Goal: Task Accomplishment & Management: Use online tool/utility

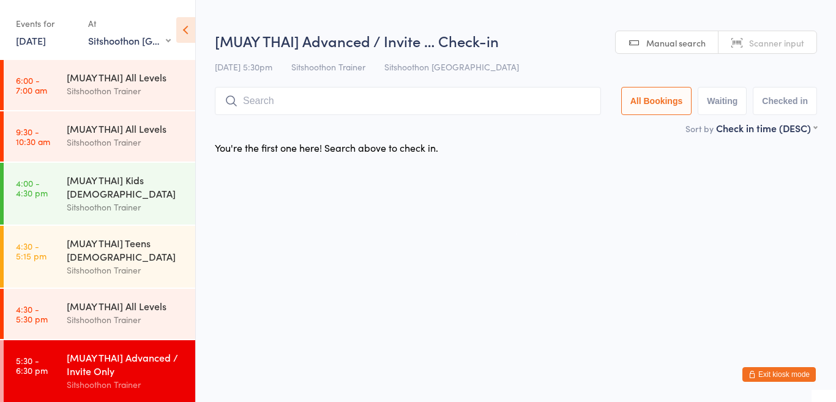
select select "1"
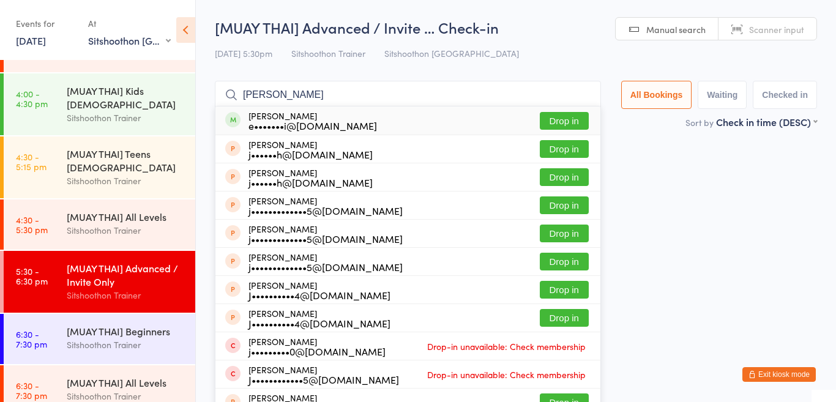
type input "[PERSON_NAME]"
click at [561, 121] on button "Drop in" at bounding box center [564, 121] width 49 height 18
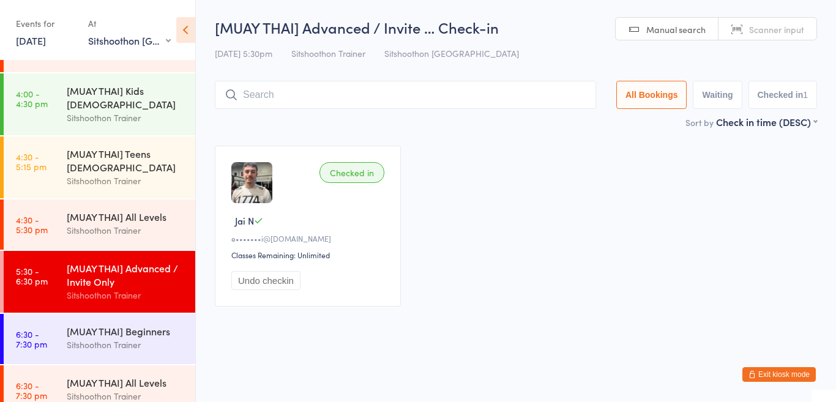
click at [521, 103] on input "search" at bounding box center [405, 95] width 381 height 28
type input "[PERSON_NAME]"
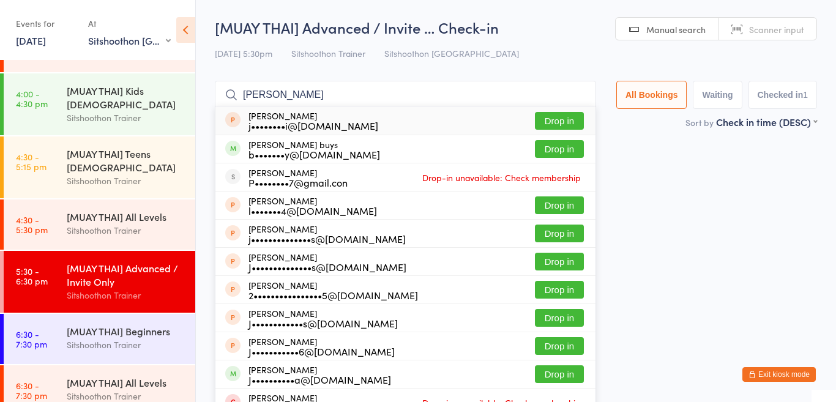
click at [573, 95] on input "[PERSON_NAME]" at bounding box center [405, 95] width 381 height 28
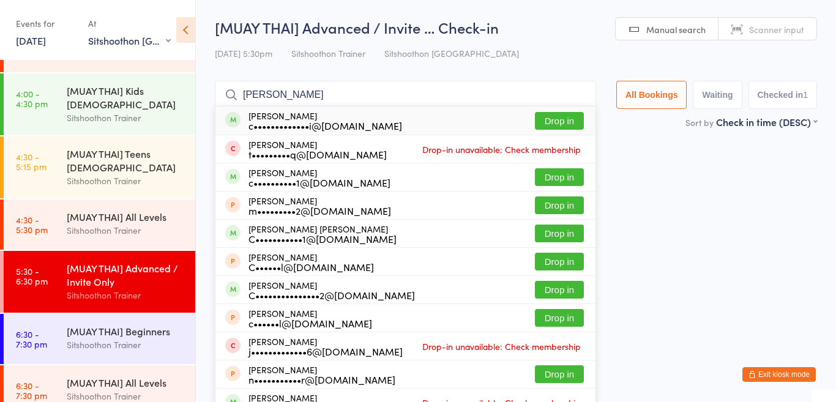
type input "[PERSON_NAME]"
click at [549, 122] on button "Drop in" at bounding box center [559, 121] width 49 height 18
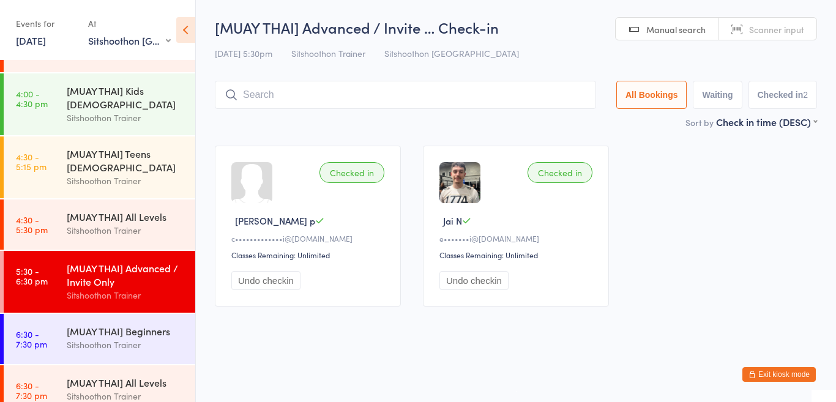
click at [491, 88] on input "search" at bounding box center [405, 95] width 381 height 28
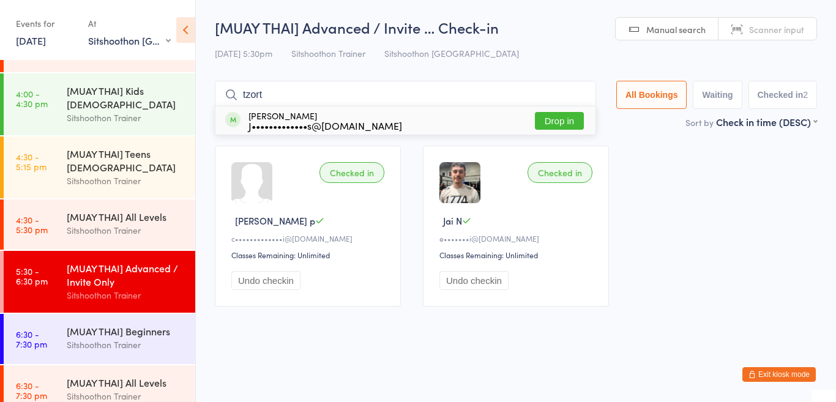
type input "tzort"
click at [369, 126] on div "J•••••••••••••s@[DOMAIN_NAME]" at bounding box center [326, 126] width 154 height 10
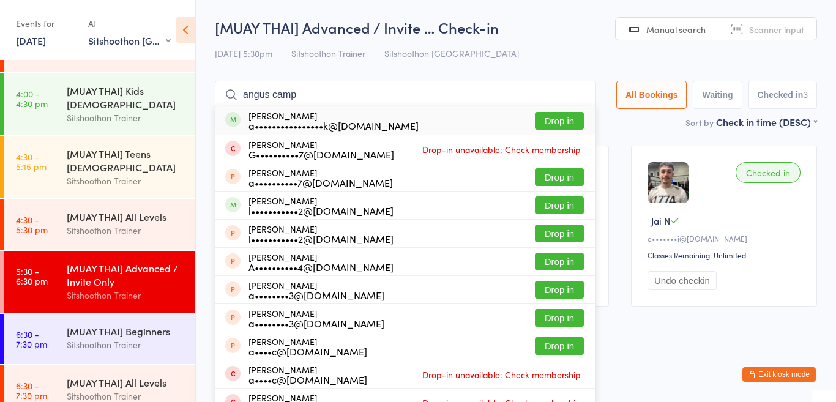
type input "angus camp"
click at [550, 122] on button "Drop in" at bounding box center [559, 121] width 49 height 18
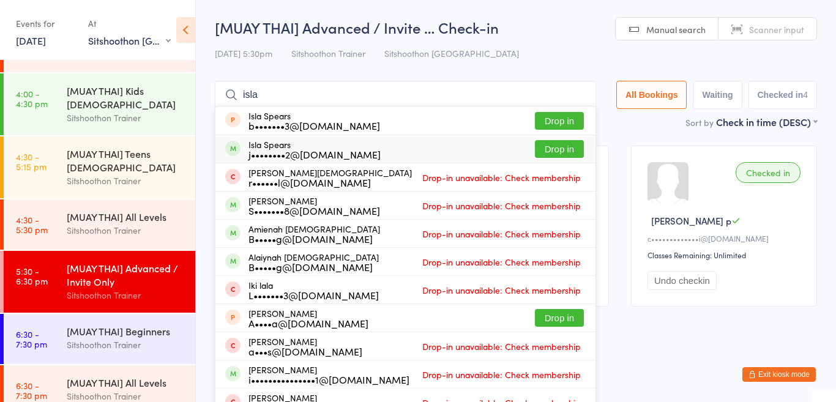
type input "isla"
click at [552, 153] on button "Drop in" at bounding box center [559, 149] width 49 height 18
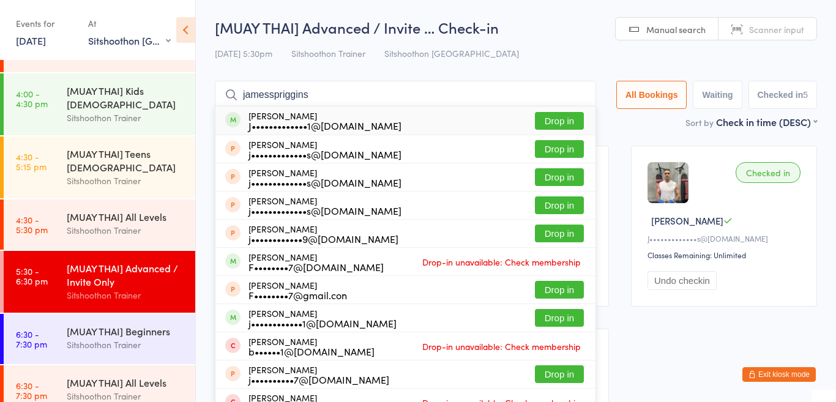
type input "jamesspriggins"
click at [555, 127] on button "Drop in" at bounding box center [559, 121] width 49 height 18
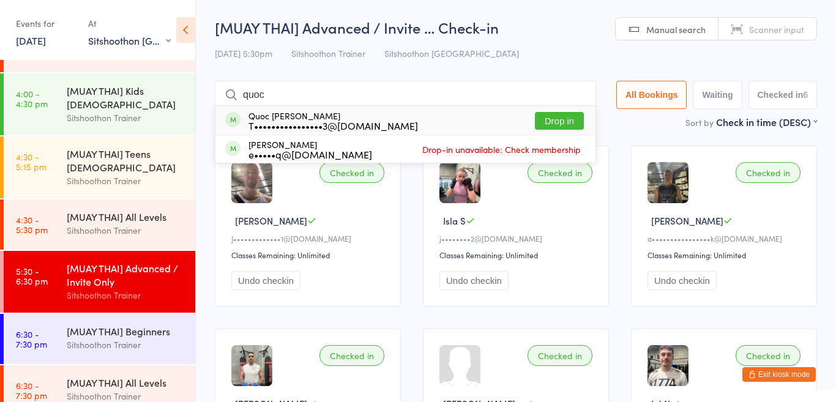
type input "quoc"
click at [554, 123] on button "Drop in" at bounding box center [559, 121] width 49 height 18
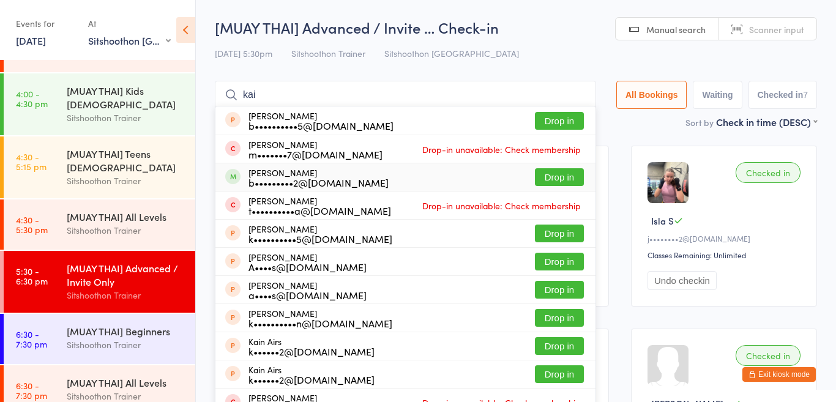
type input "kai"
click at [576, 178] on button "Drop in" at bounding box center [559, 177] width 49 height 18
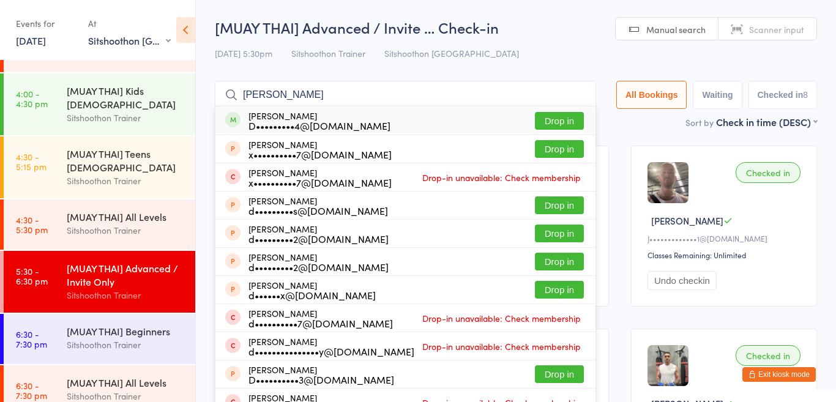
type input "[PERSON_NAME]"
click at [569, 121] on button "Drop in" at bounding box center [559, 121] width 49 height 18
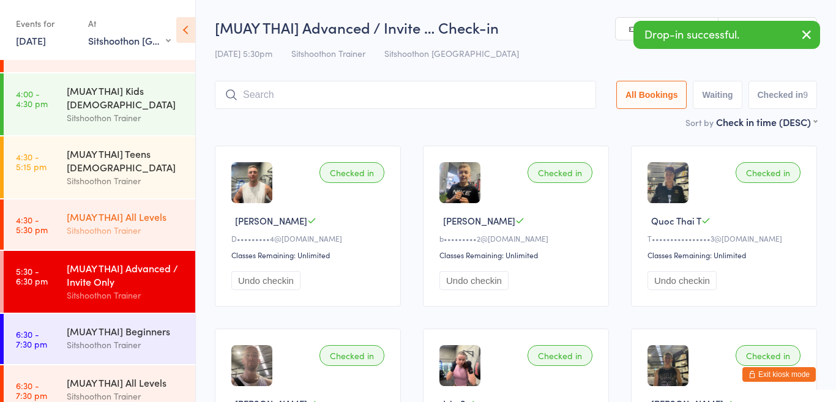
click at [140, 227] on div "Sitshoothon Trainer" at bounding box center [126, 230] width 118 height 14
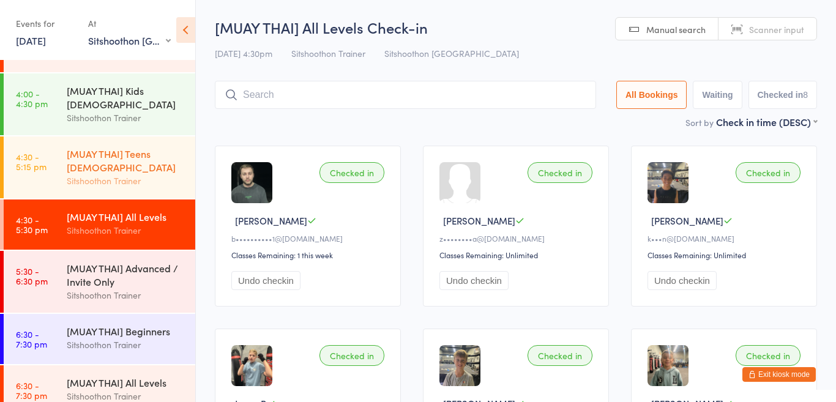
click at [117, 174] on div "Sitshoothon Trainer" at bounding box center [126, 181] width 118 height 14
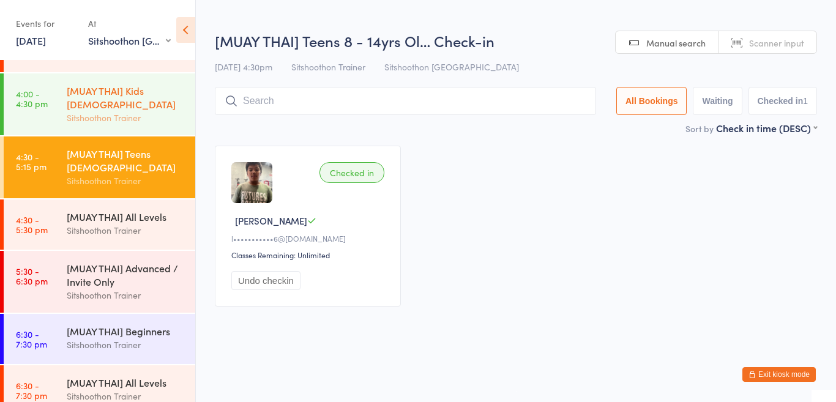
click at [97, 111] on div "Sitshoothon Trainer" at bounding box center [126, 118] width 118 height 14
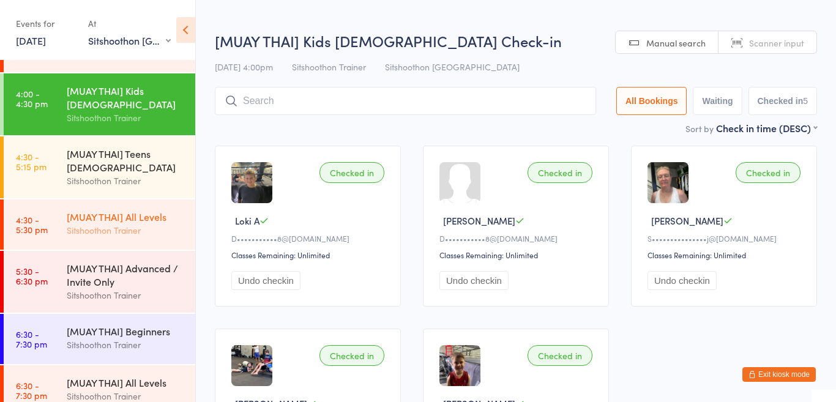
click at [111, 237] on div "Sitshoothon Trainer" at bounding box center [126, 230] width 118 height 14
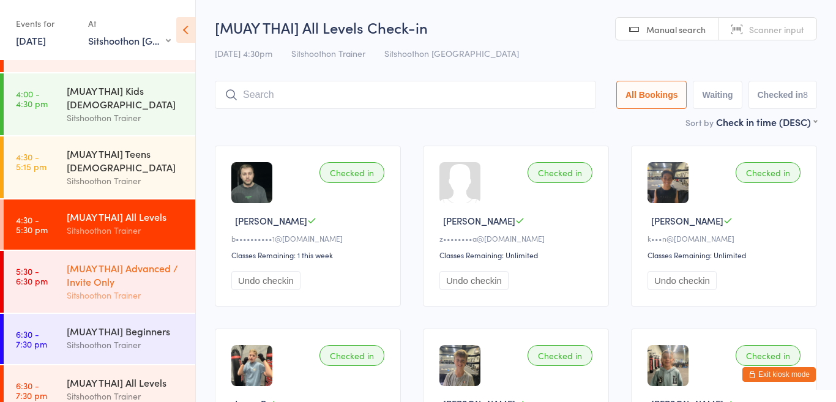
click at [137, 262] on div "[MUAY THAI] Advanced / Invite Only" at bounding box center [126, 274] width 118 height 27
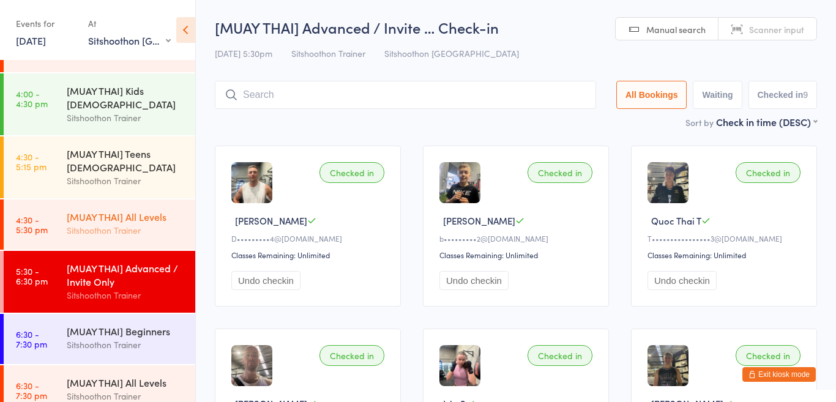
click at [105, 219] on div "[MUAY THAI] All Levels" at bounding box center [126, 216] width 118 height 13
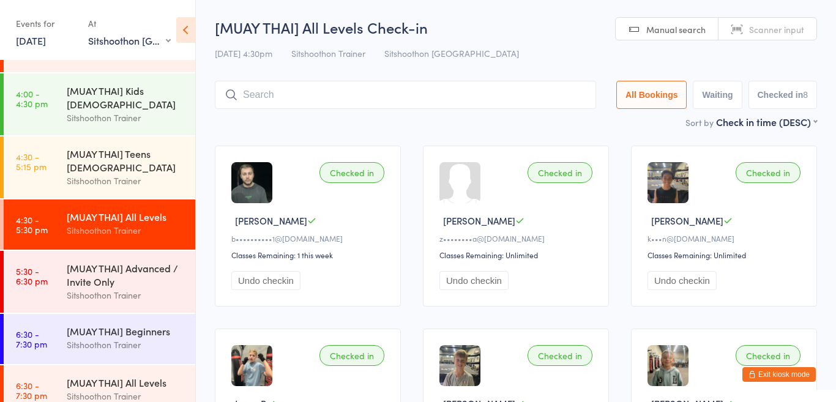
click at [412, 200] on div "Checked in [PERSON_NAME] W b••••••••••1@[DOMAIN_NAME] Classes Remaining: 1 this…" at bounding box center [516, 409] width 625 height 549
click at [114, 284] on div "[MUAY THAI] Advanced / Invite Only" at bounding box center [126, 274] width 118 height 27
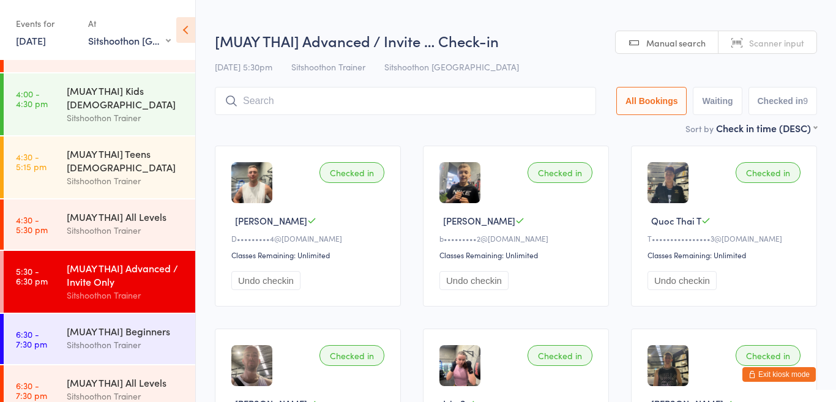
click at [361, 136] on div "Checked in [PERSON_NAME]•••••••••4@[DOMAIN_NAME] Classes Remaining: Unlimited U…" at bounding box center [516, 409] width 625 height 549
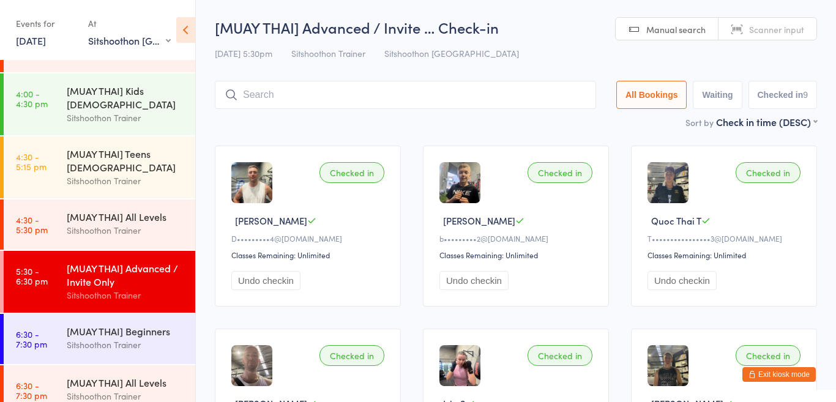
click at [368, 127] on div "Sort by Check in time (DESC) First name (ASC) First name (DESC) Last name (ASC)…" at bounding box center [516, 121] width 602 height 13
click at [367, 100] on input "search" at bounding box center [405, 95] width 381 height 28
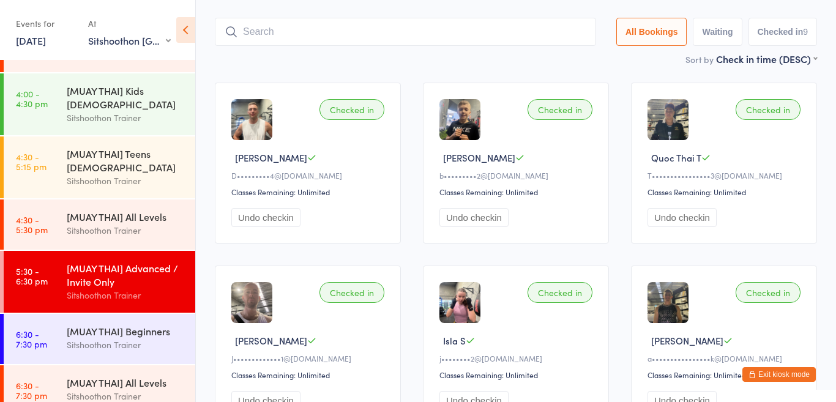
scroll to position [81, 0]
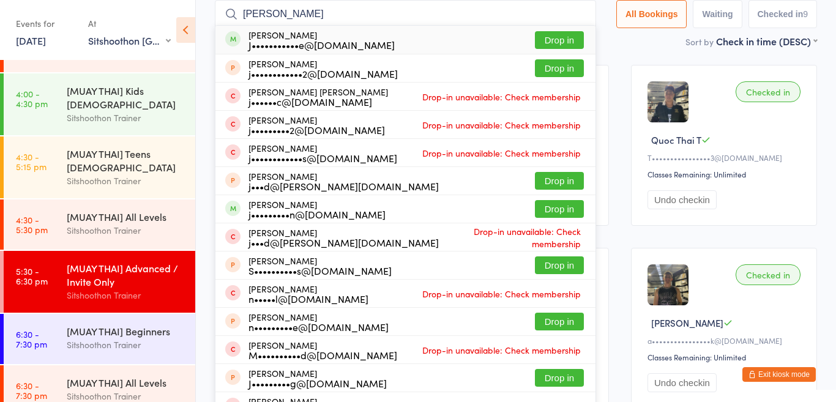
type input "[PERSON_NAME]"
click at [547, 40] on button "Drop in" at bounding box center [559, 40] width 49 height 18
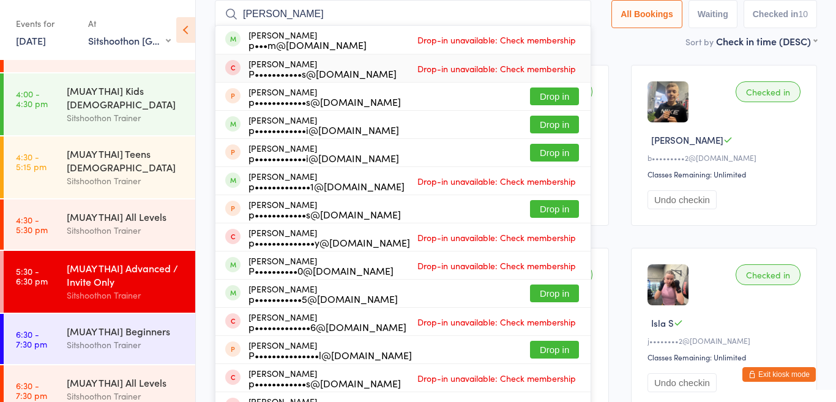
scroll to position [99, 0]
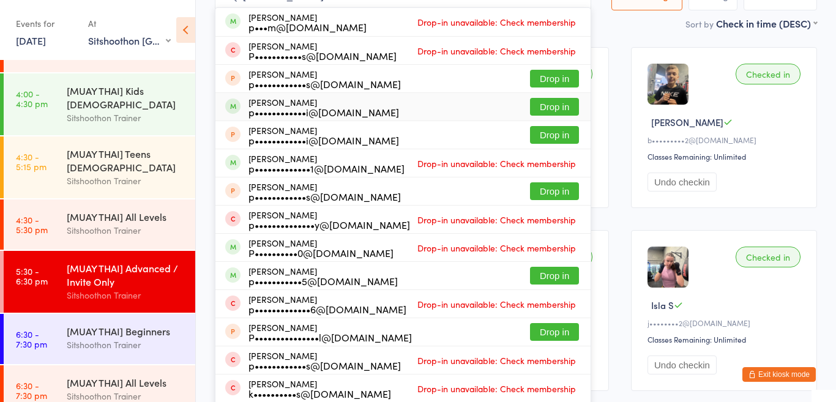
click at [618, 80] on div "Checked in [PERSON_NAME]•••••••••••e@[DOMAIN_NAME] Classes Remaining: Unlimited…" at bounding box center [516, 402] width 625 height 732
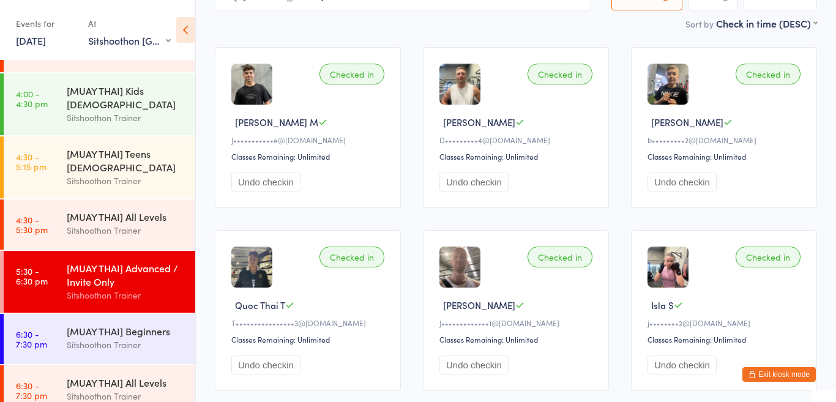
click at [399, 35] on main "[MUAY THAI] Advanced / Invite … Check-in [DATE] 5:30pm Sitshoothon Trainer Sits…" at bounding box center [516, 344] width 602 height 850
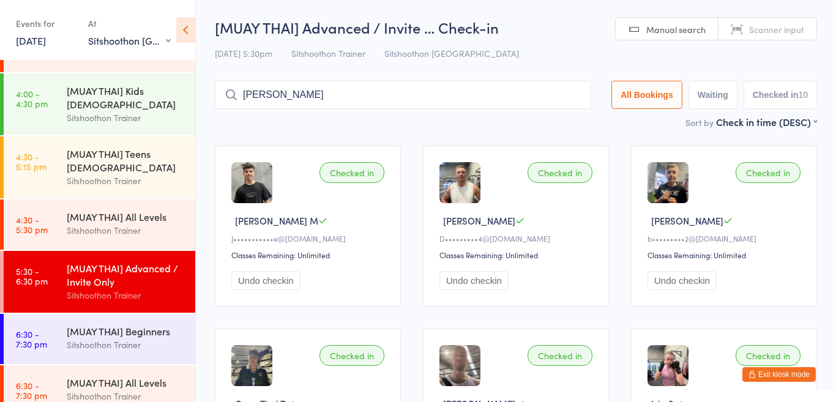
click at [341, 94] on input "[PERSON_NAME]" at bounding box center [403, 95] width 377 height 28
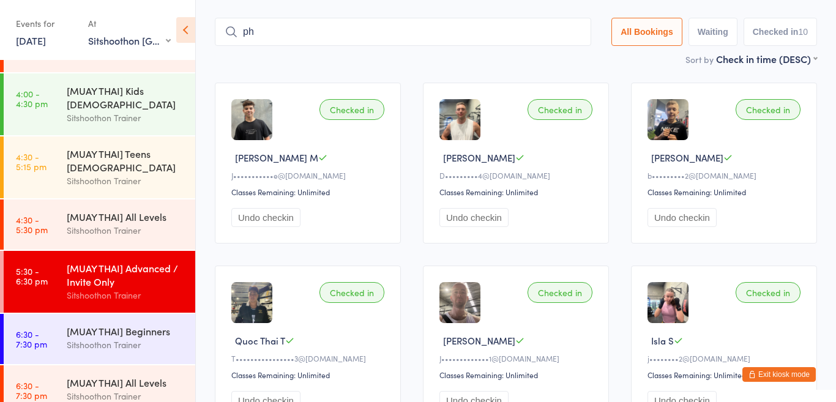
type input "p"
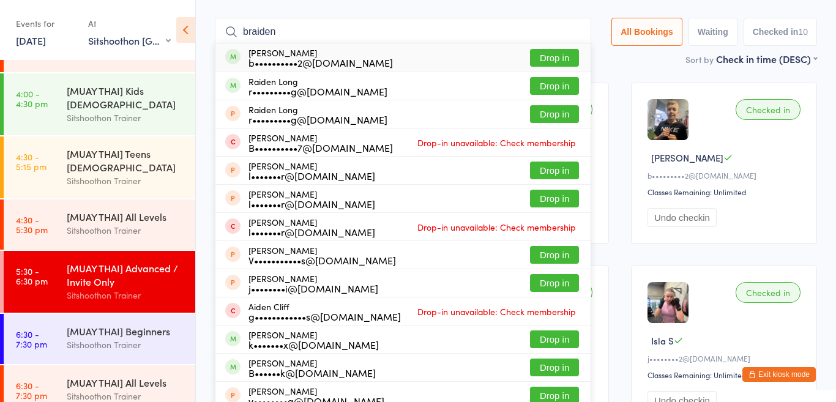
type input "braiden"
click at [540, 56] on button "Drop in" at bounding box center [554, 58] width 49 height 18
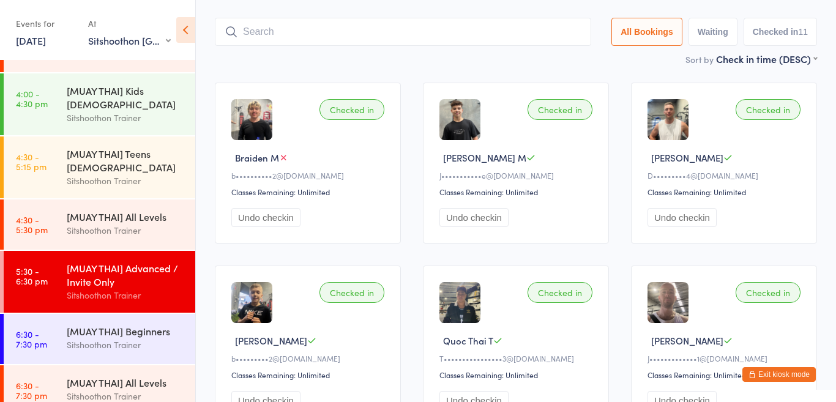
click at [540, 56] on div "Sort by Check in time (DESC) First name (ASC) First name (DESC) Last name (ASC)…" at bounding box center [516, 58] width 602 height 13
click at [97, 336] on div "[MUAY THAI] Beginners" at bounding box center [126, 331] width 118 height 13
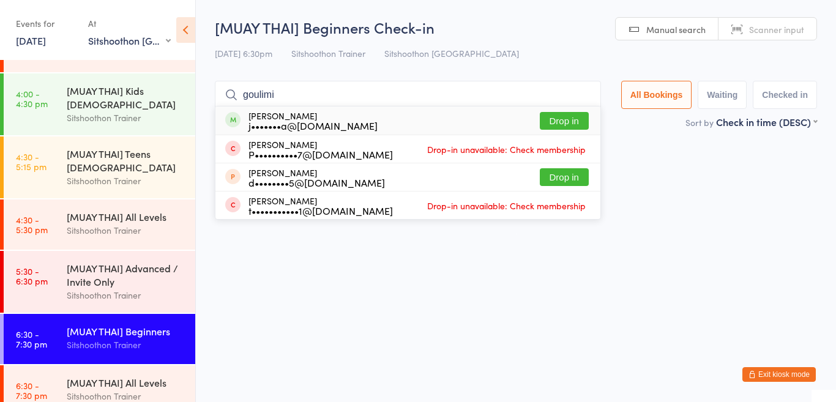
type input "goulimis"
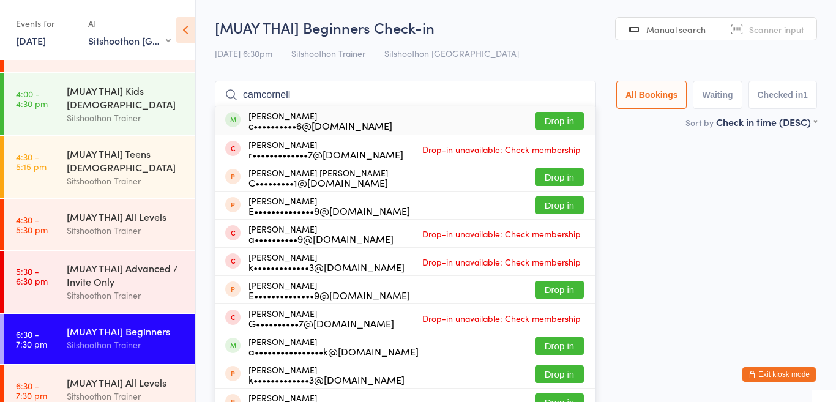
type input "camcornell"
click at [560, 119] on button "Drop in" at bounding box center [559, 121] width 49 height 18
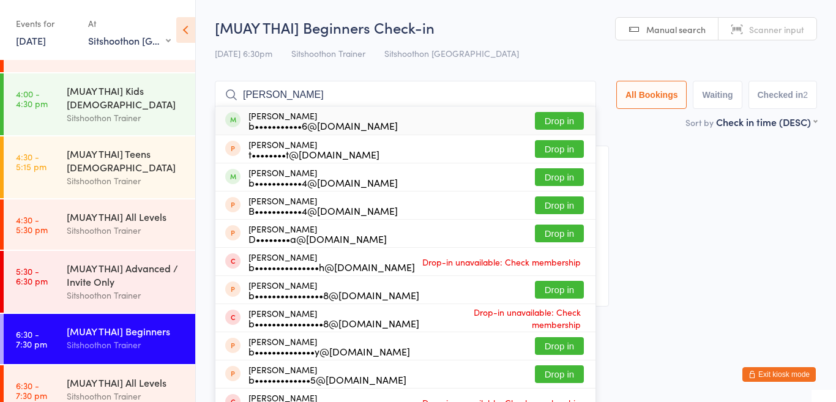
type input "[PERSON_NAME]"
click at [568, 116] on button "Drop in" at bounding box center [559, 121] width 49 height 18
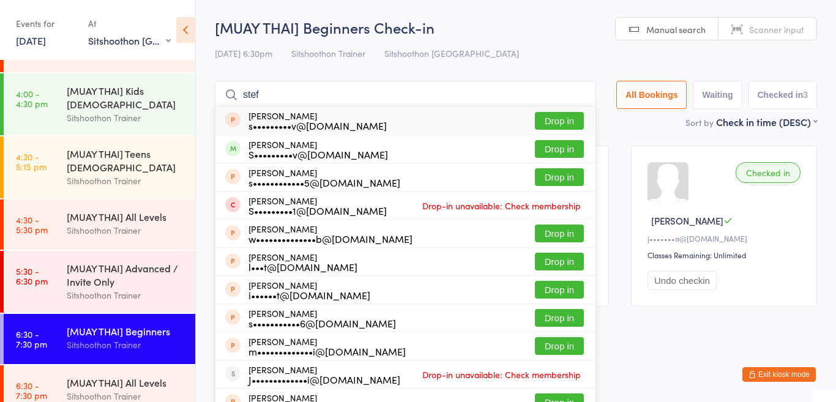
type input "stef"
click at [556, 127] on button "Drop in" at bounding box center [559, 121] width 49 height 18
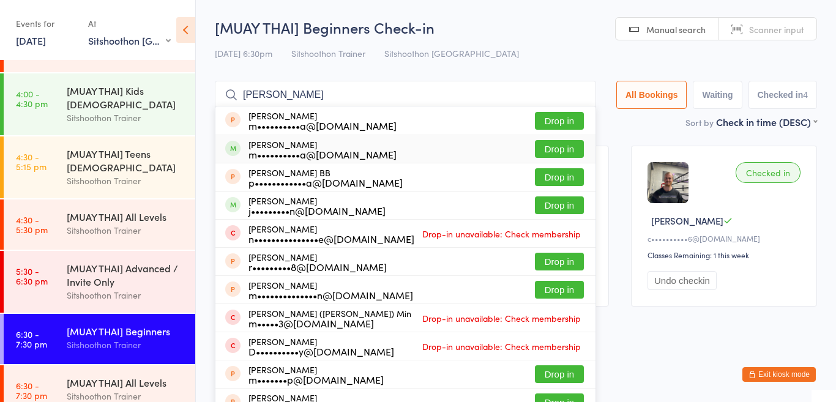
type input "[PERSON_NAME]"
click at [574, 152] on button "Drop in" at bounding box center [559, 149] width 49 height 18
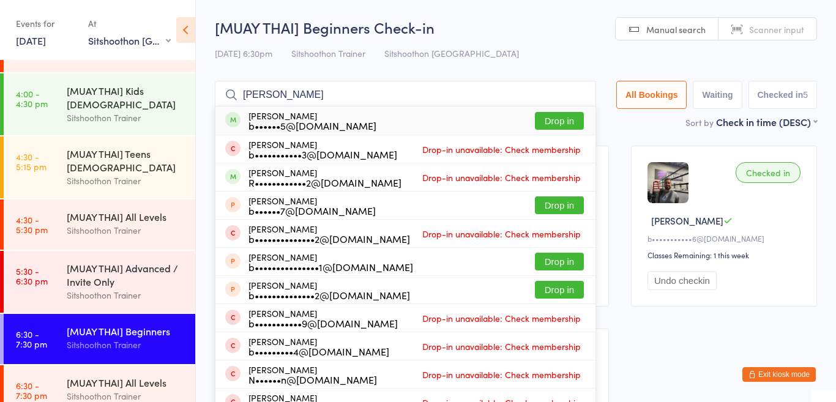
type input "[PERSON_NAME]"
click at [576, 122] on button "Drop in" at bounding box center [559, 121] width 49 height 18
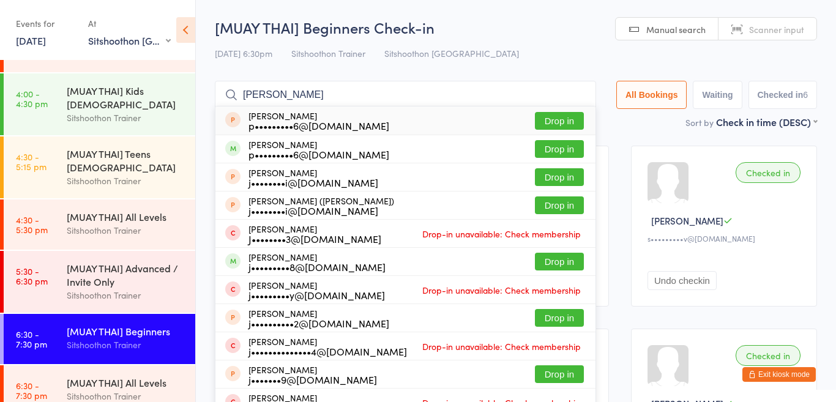
type input "[PERSON_NAME]"
click at [557, 123] on button "Drop in" at bounding box center [559, 121] width 49 height 18
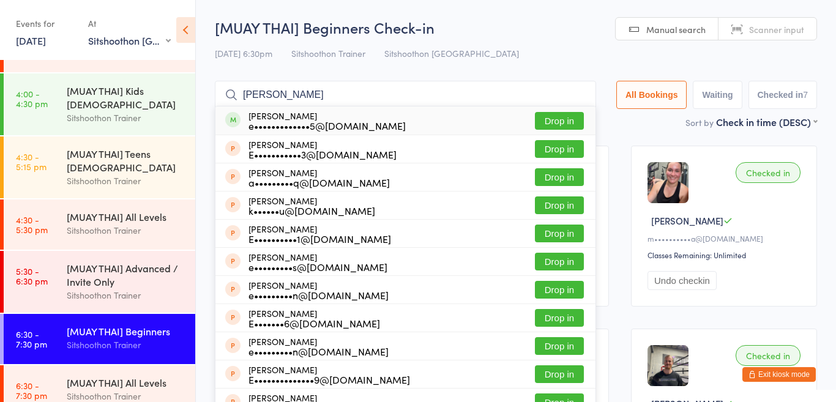
type input "[PERSON_NAME]"
click at [541, 123] on button "Drop in" at bounding box center [559, 121] width 49 height 18
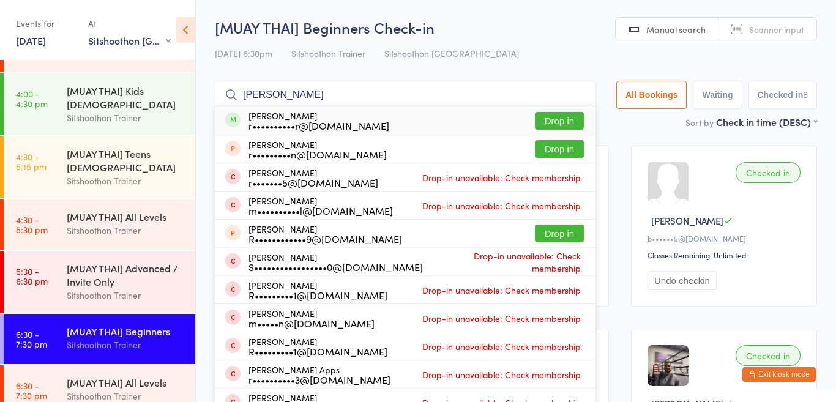
type input "[PERSON_NAME]"
click at [560, 115] on button "Drop in" at bounding box center [559, 121] width 49 height 18
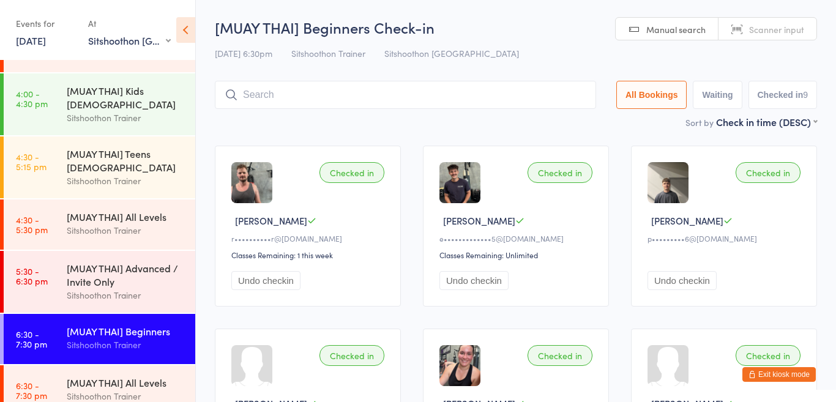
click at [348, 88] on input "search" at bounding box center [405, 95] width 381 height 28
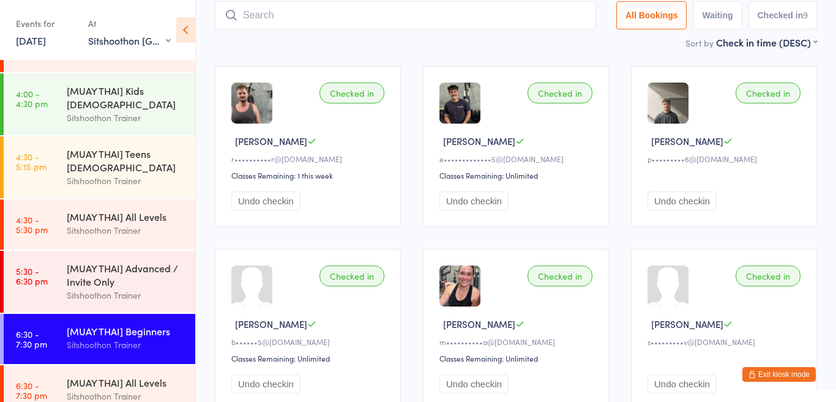
scroll to position [81, 0]
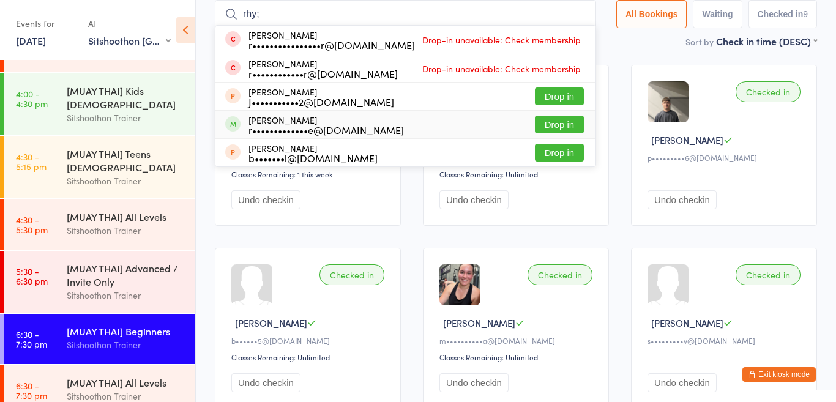
type input "rhy;"
click at [558, 122] on button "Drop in" at bounding box center [559, 125] width 49 height 18
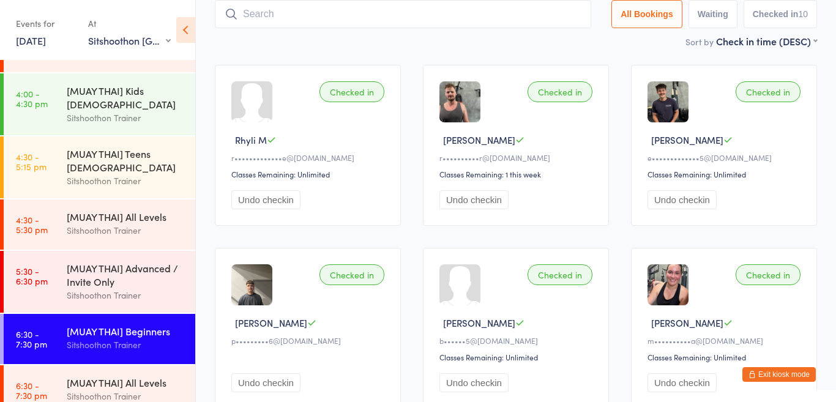
click at [318, 7] on input "search" at bounding box center [403, 14] width 377 height 28
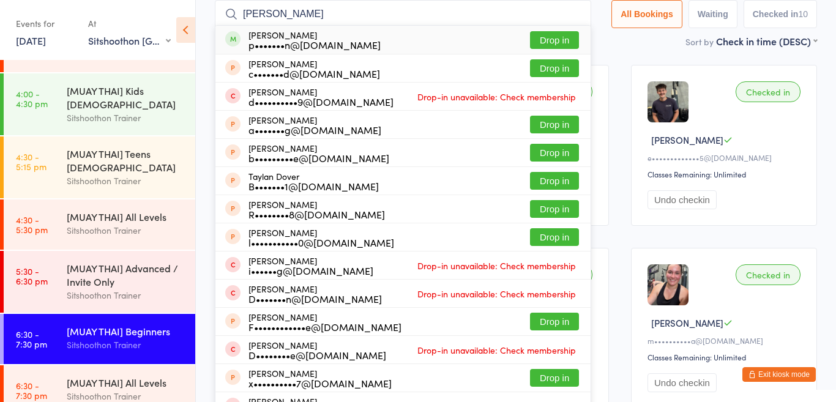
type input "[PERSON_NAME]"
click at [553, 43] on button "Drop in" at bounding box center [554, 40] width 49 height 18
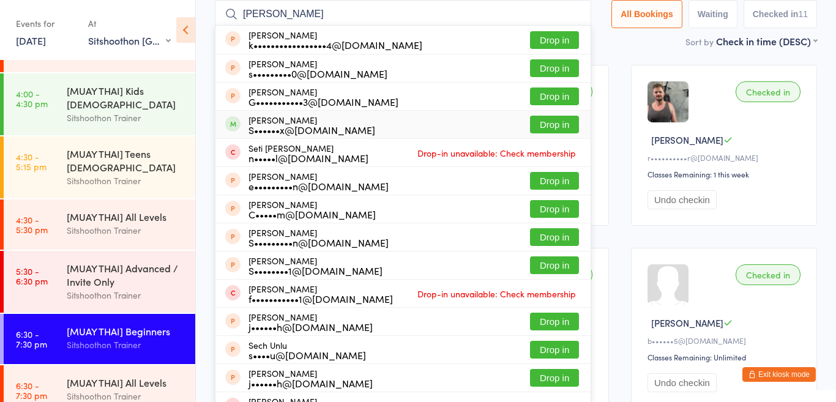
type input "[PERSON_NAME]"
click at [561, 129] on button "Drop in" at bounding box center [554, 125] width 49 height 18
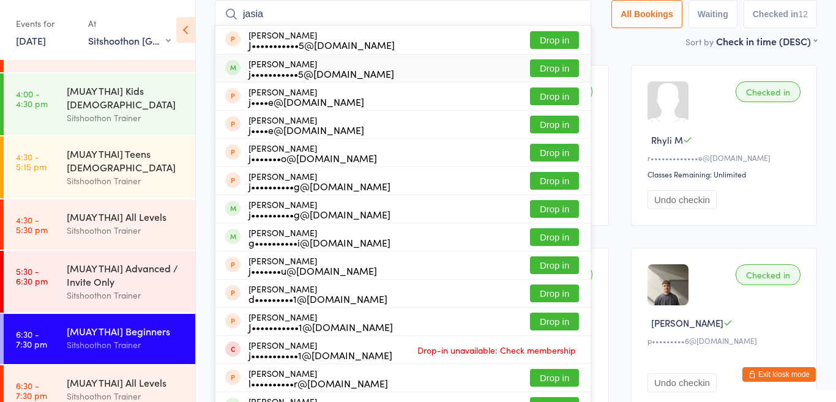
type input "jasia"
click at [291, 72] on div "j•••••••••••5@[DOMAIN_NAME]" at bounding box center [322, 74] width 146 height 10
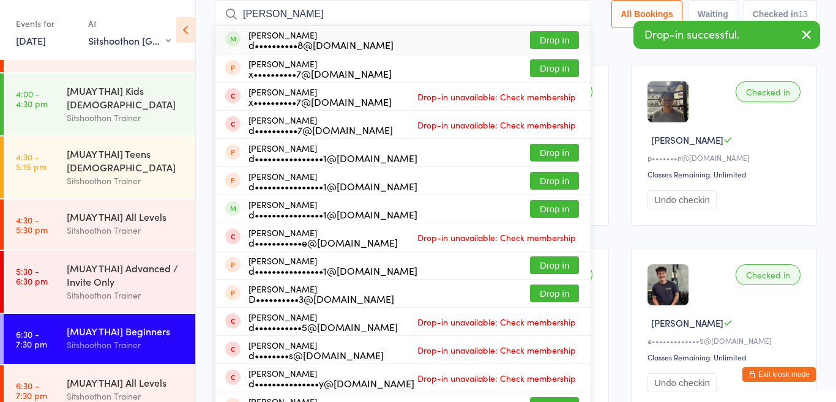
type input "[PERSON_NAME]"
click at [263, 47] on div "d••••••••••8@[DOMAIN_NAME]" at bounding box center [321, 45] width 145 height 10
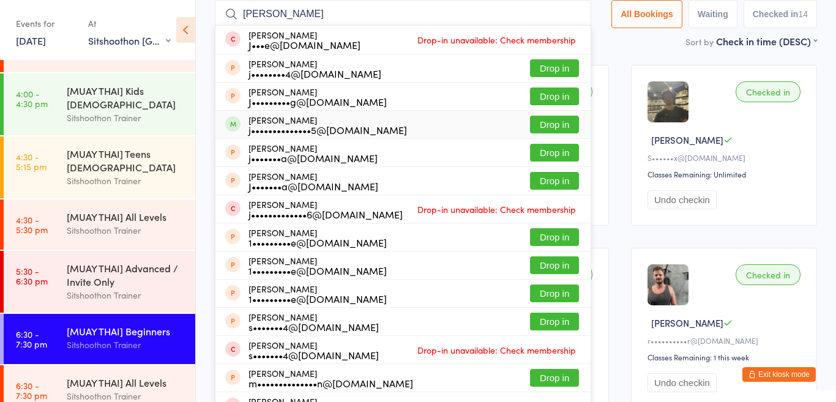
type input "[PERSON_NAME]"
click at [542, 126] on button "Drop in" at bounding box center [554, 125] width 49 height 18
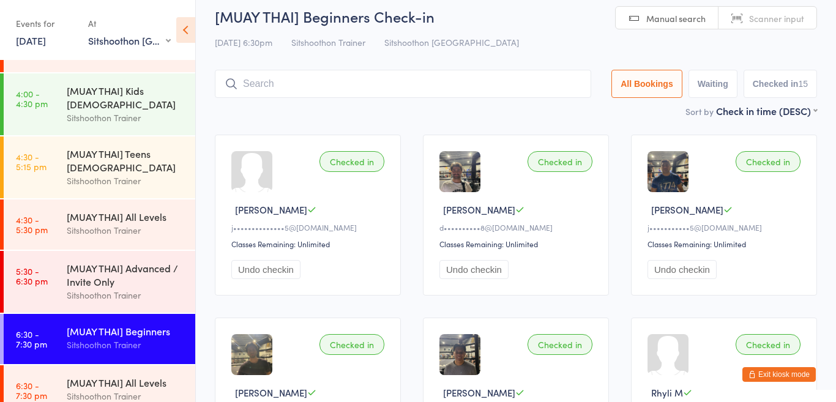
scroll to position [0, 0]
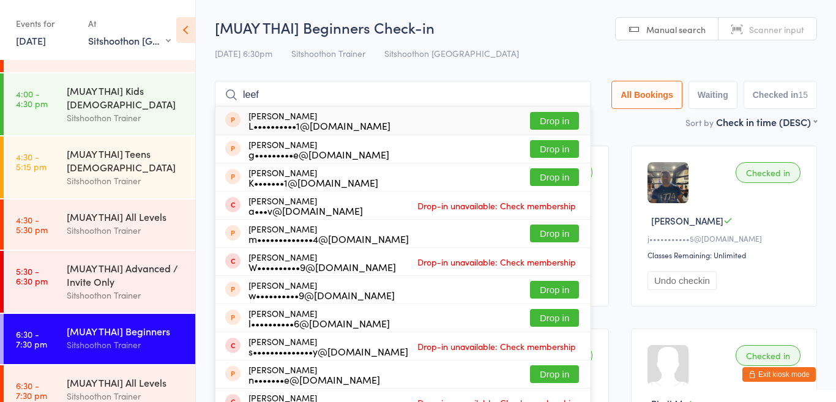
type input "leef"
click at [545, 122] on button "Drop in" at bounding box center [554, 121] width 49 height 18
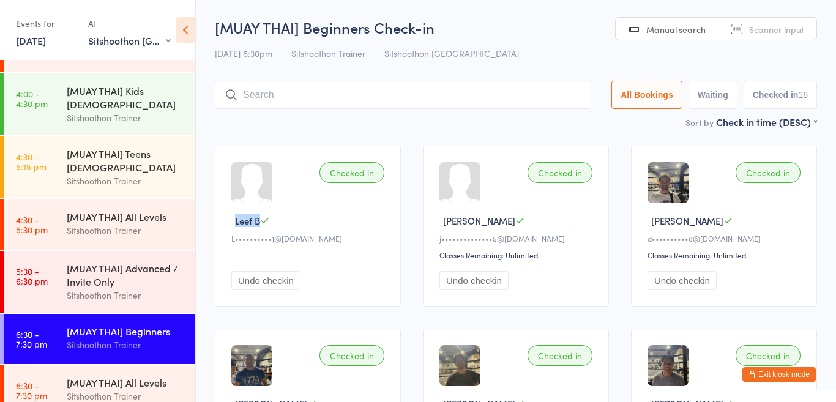
click at [292, 228] on div "Checked in [PERSON_NAME]••••••••••1@[DOMAIN_NAME] Undo checkin" at bounding box center [308, 226] width 186 height 161
click at [297, 242] on div "L••••••••••1@[DOMAIN_NAME]" at bounding box center [309, 238] width 157 height 10
